Goal: Find contact information: Find contact information

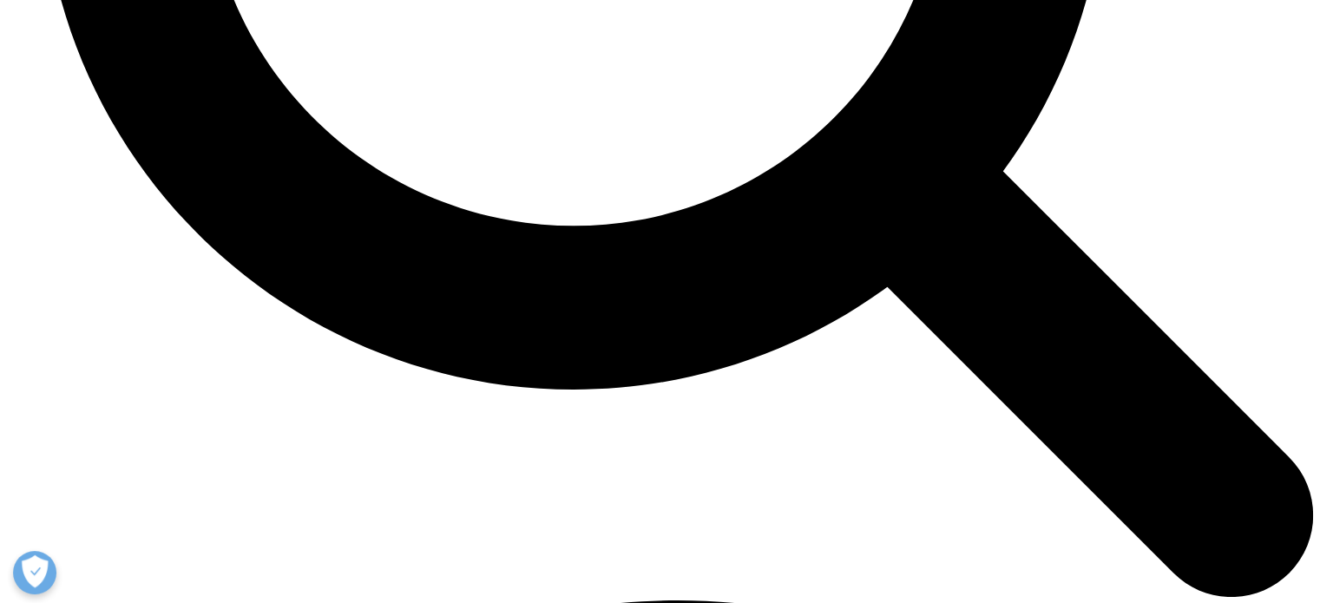
scroll to position [7777, 0]
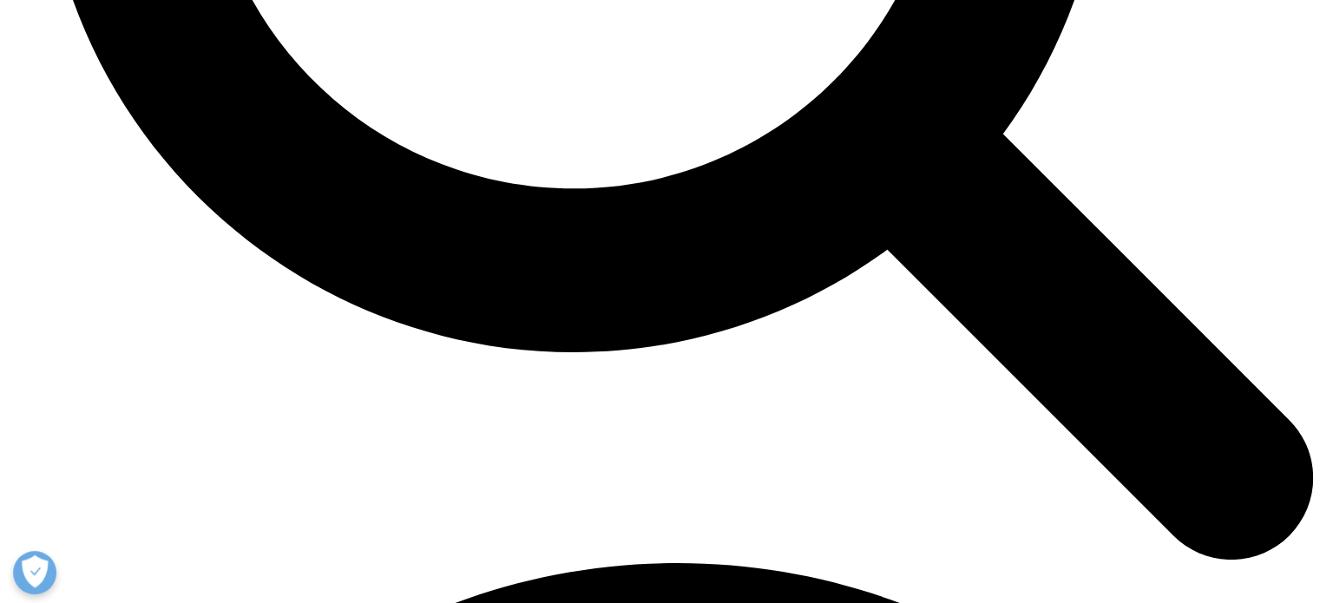
drag, startPoint x: 1326, startPoint y: 39, endPoint x: 1331, endPoint y: 482, distance: 443.3
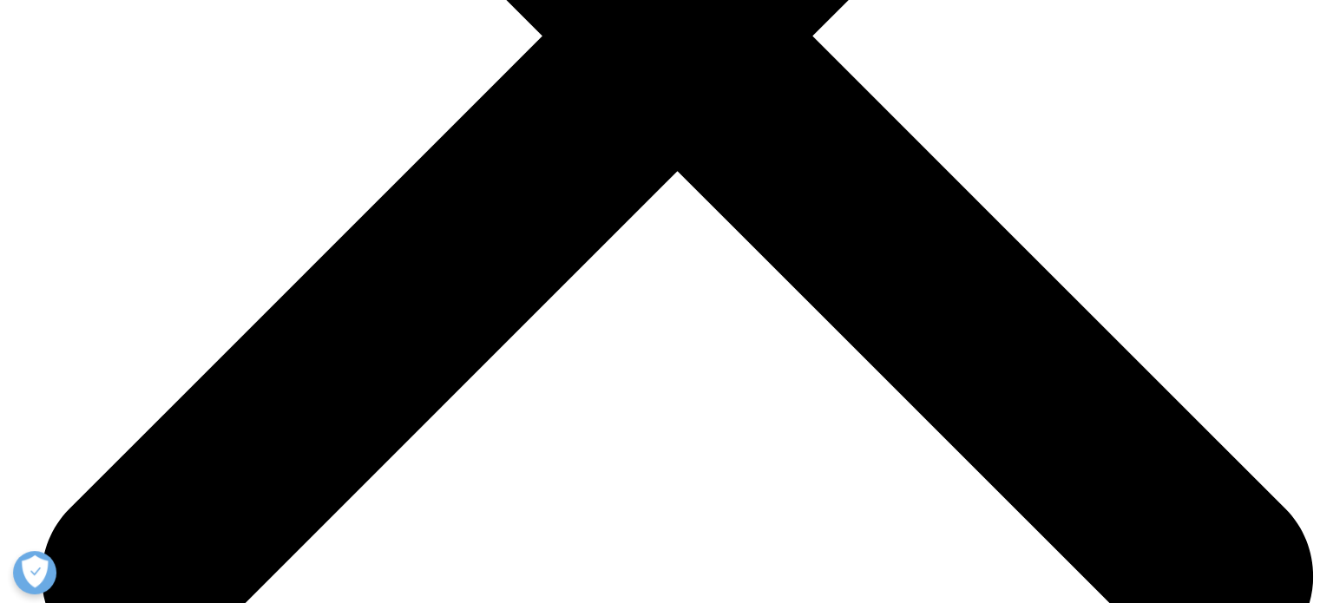
scroll to position [7060, 0]
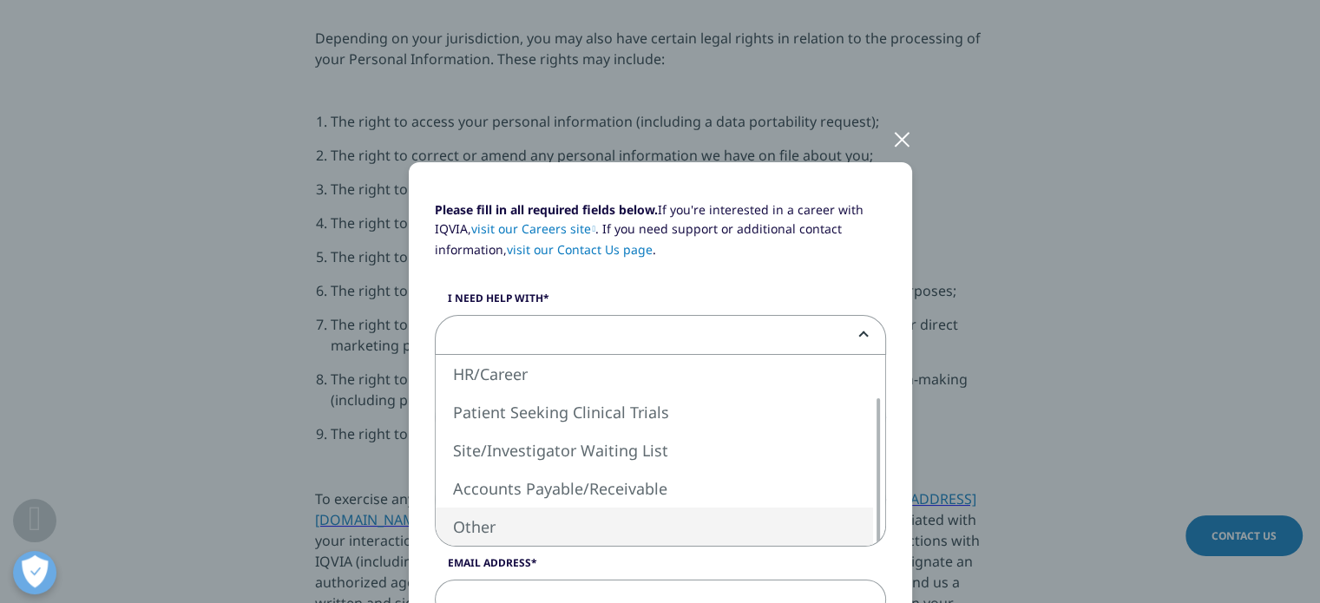
select select "Other"
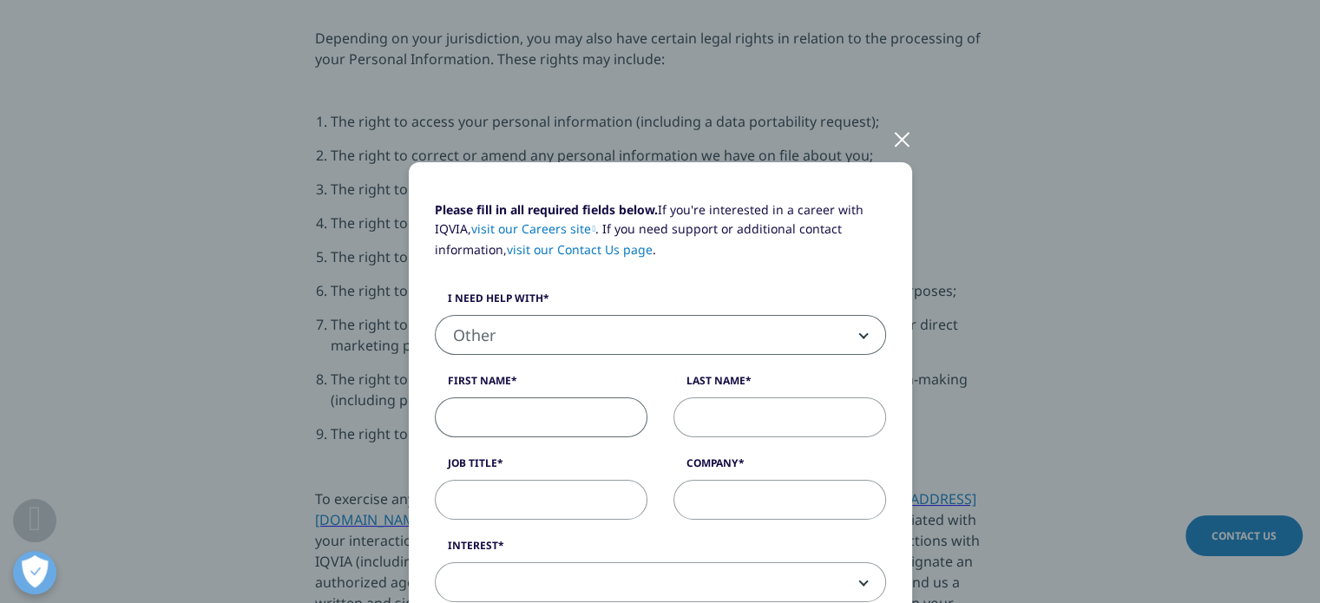
click at [489, 414] on input "First Name" at bounding box center [541, 417] width 213 height 40
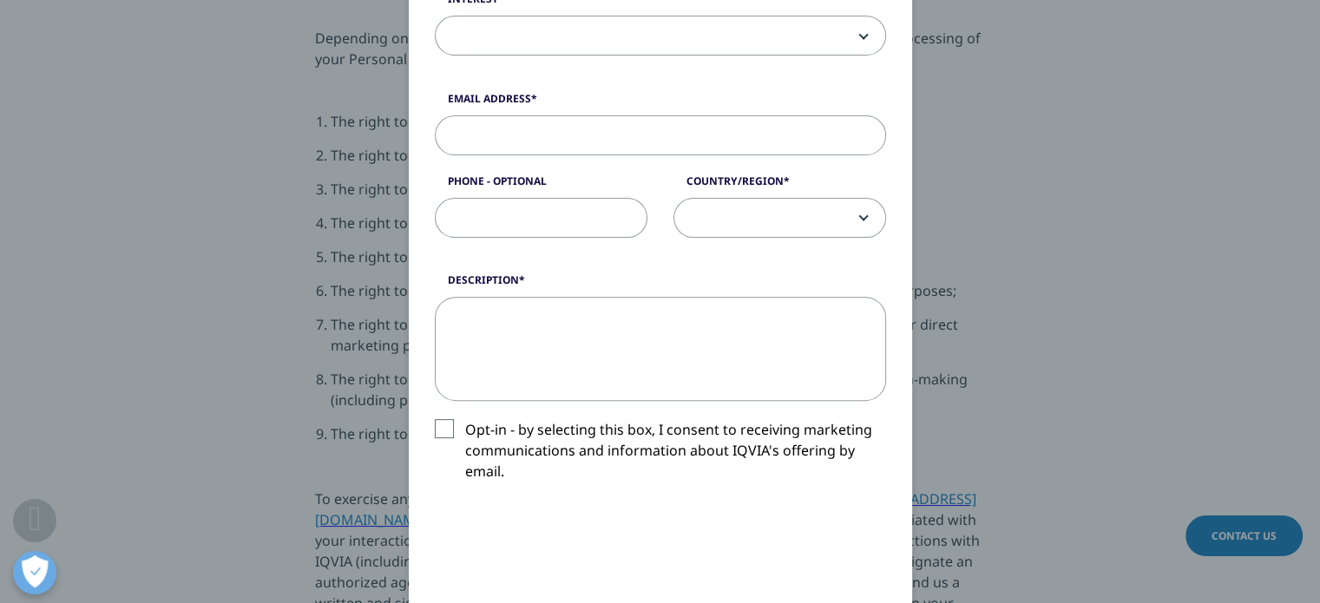
scroll to position [0, 0]
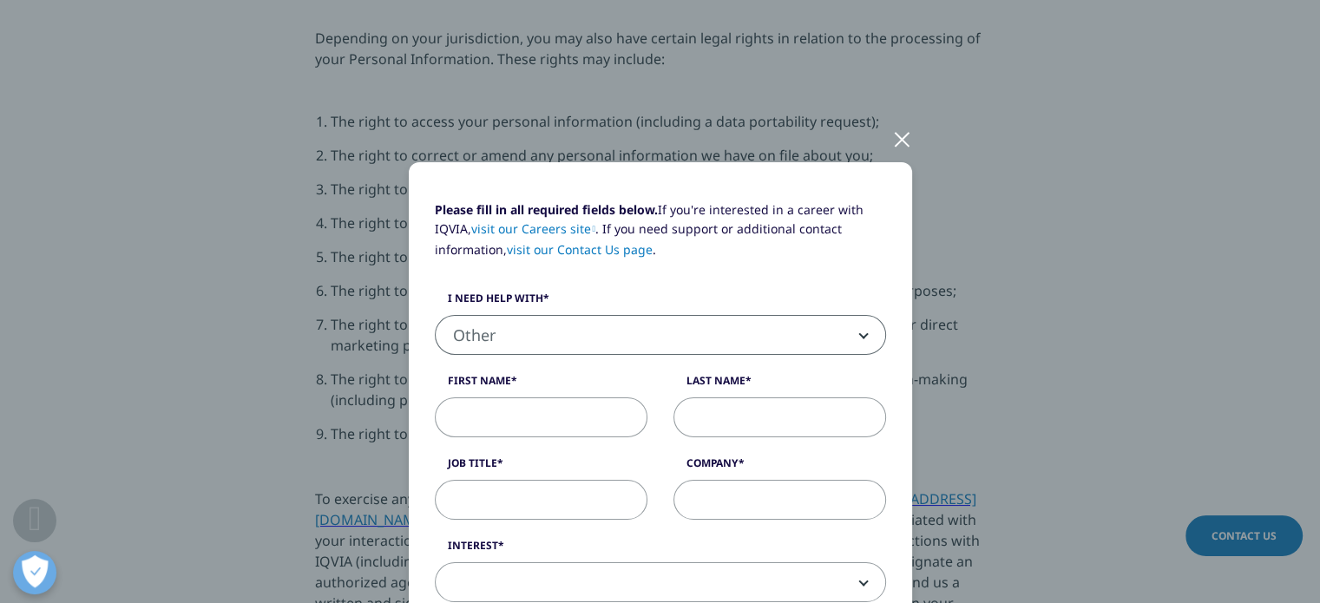
click at [896, 138] on div at bounding box center [902, 139] width 20 height 48
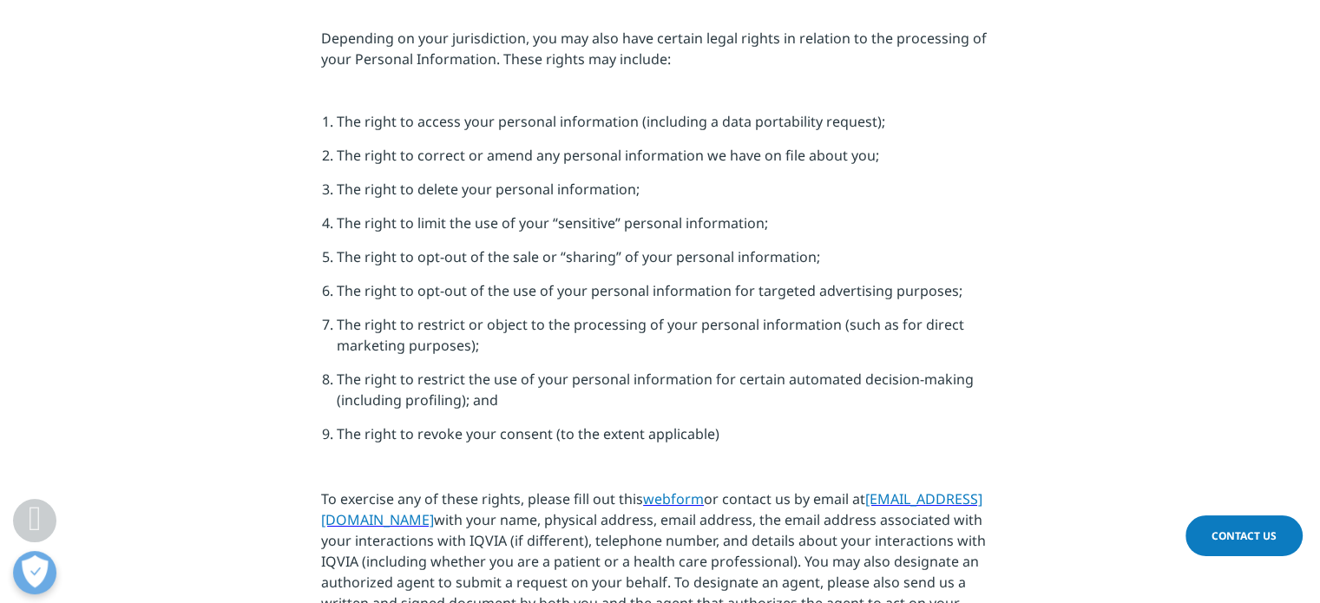
click at [1253, 535] on span "Contact Us" at bounding box center [1243, 535] width 65 height 15
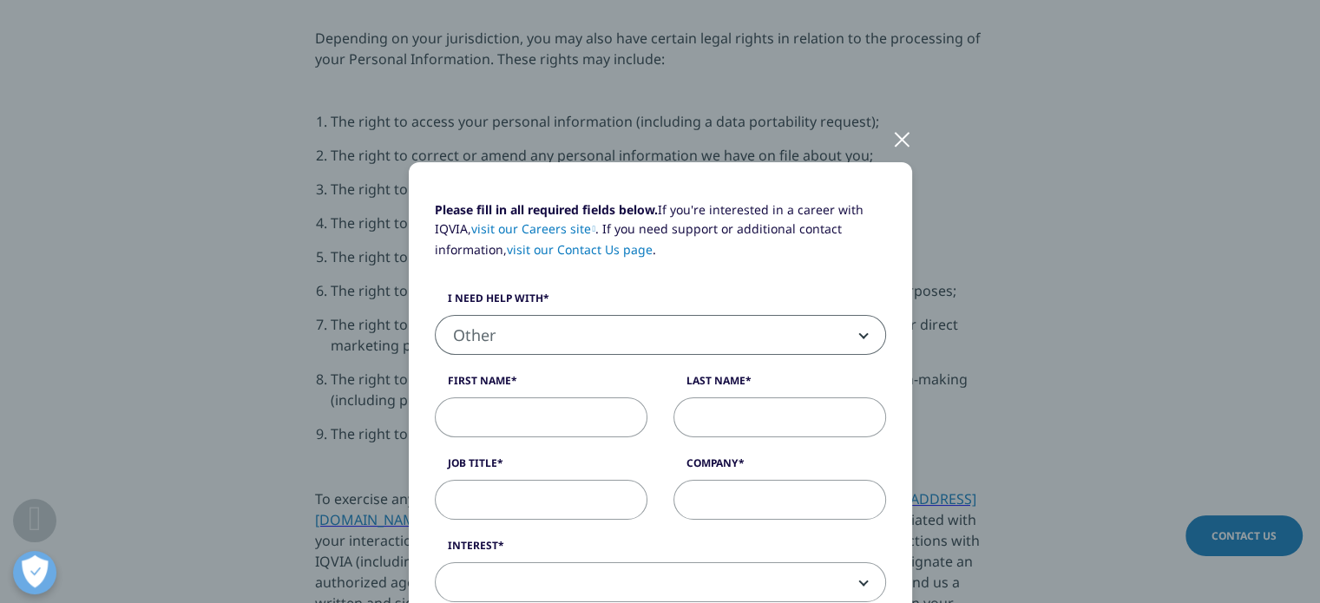
click at [540, 230] on link "visit our Careers site" at bounding box center [533, 228] width 125 height 16
